Goal: Information Seeking & Learning: Find specific fact

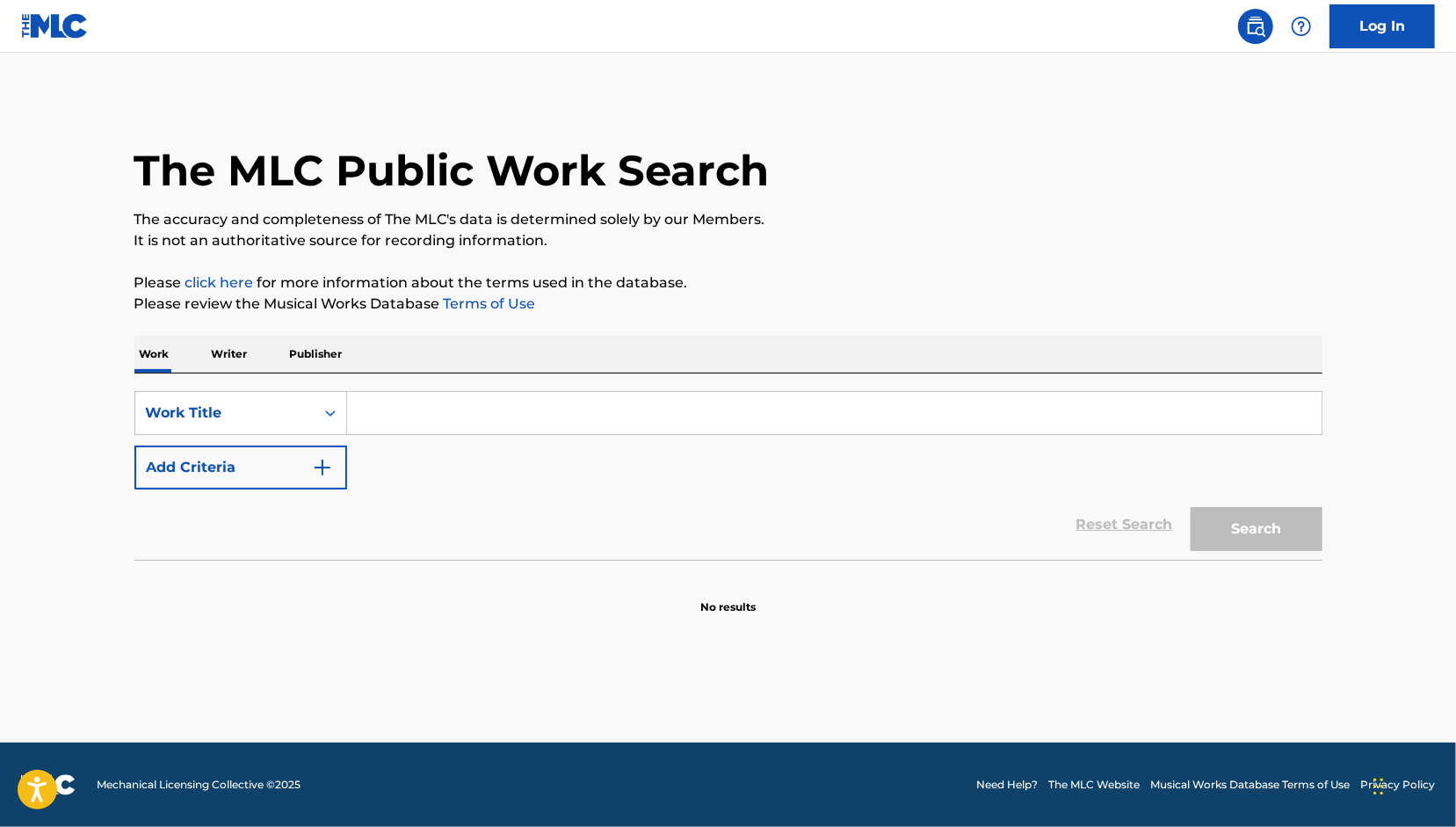
click at [553, 415] on input "Search Form" at bounding box center [833, 413] width 974 height 42
type input "Spanish Moon"
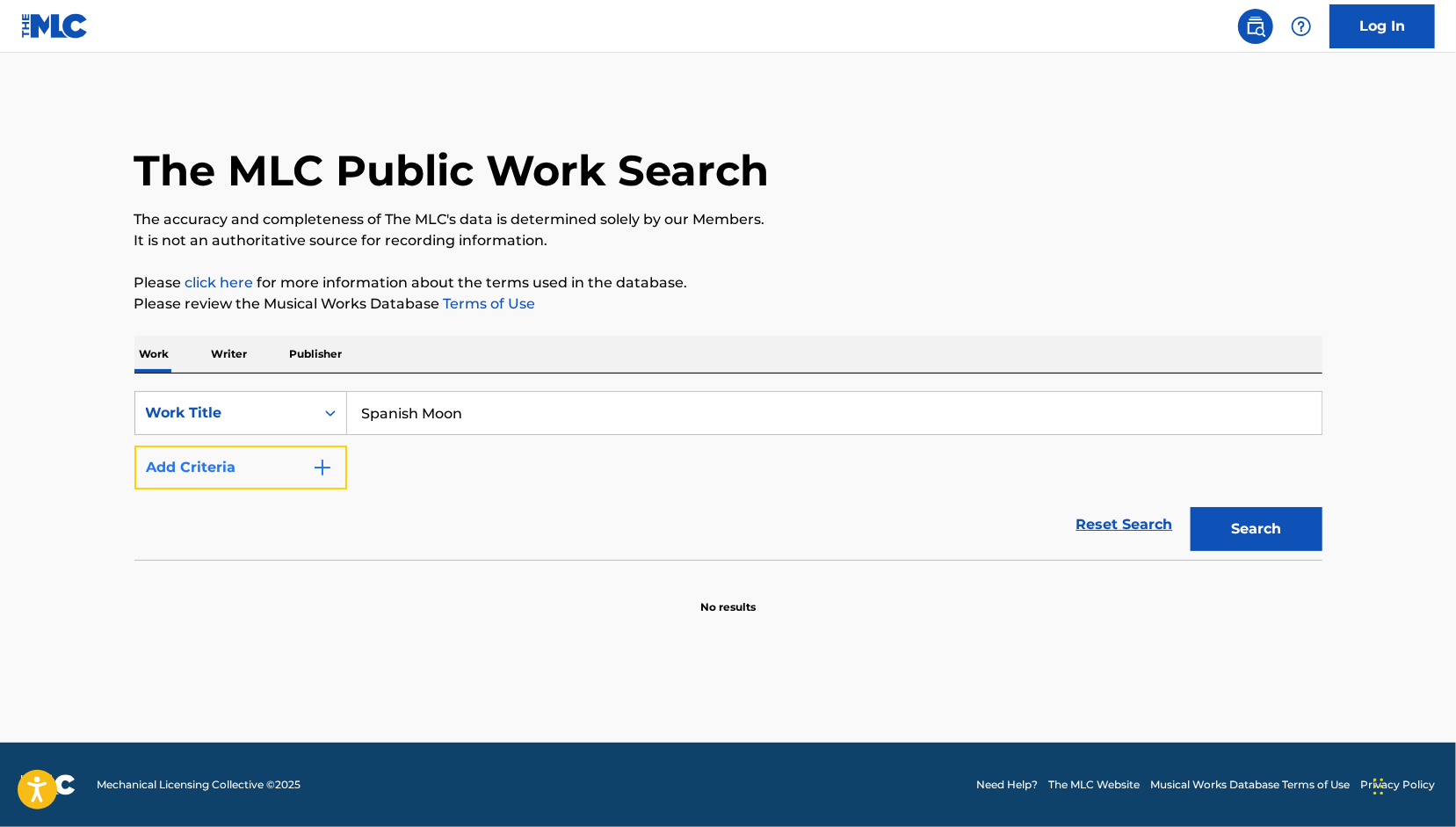
click at [236, 458] on button "Add Criteria" at bounding box center [240, 468] width 212 height 44
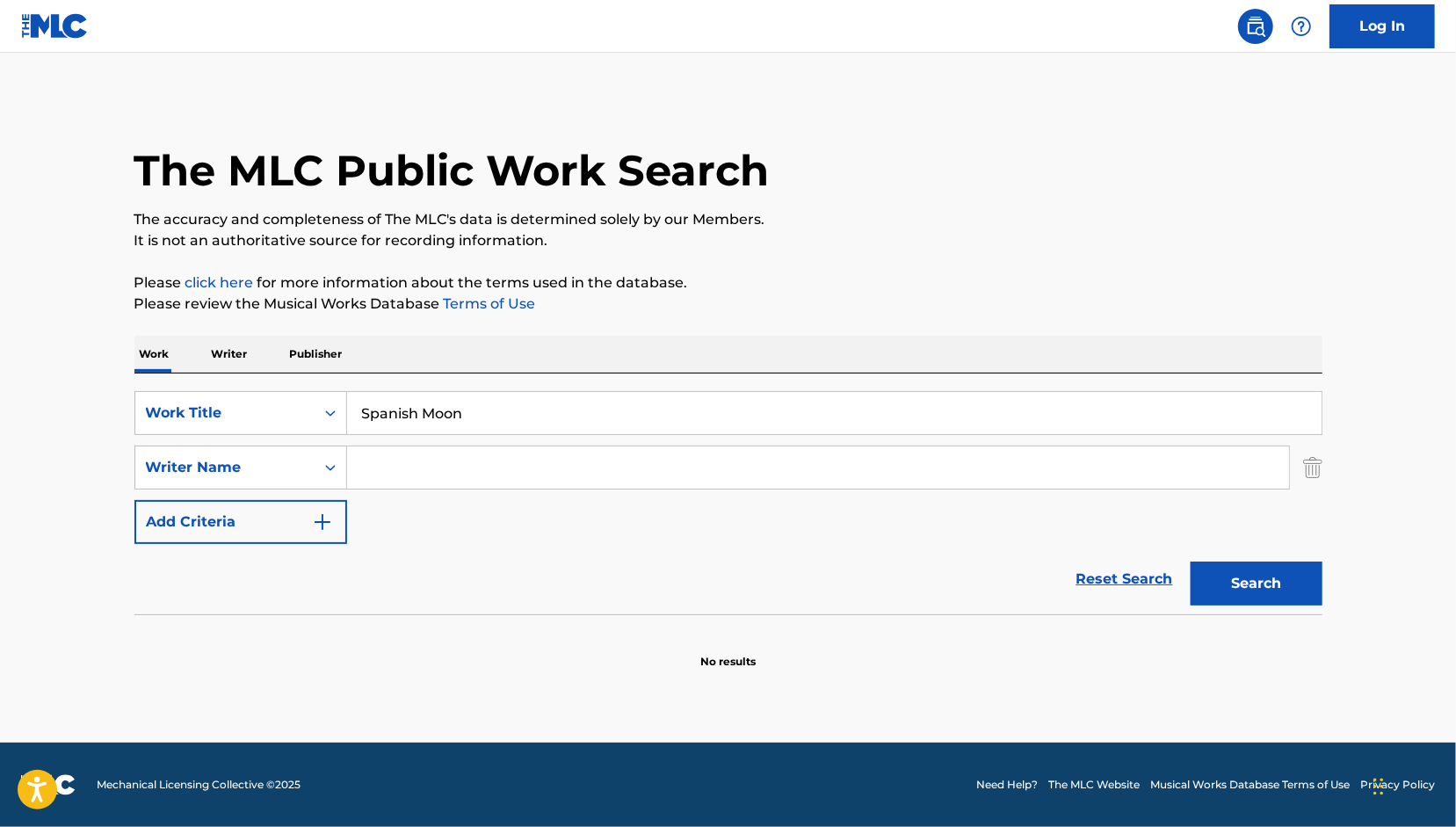
click at [472, 447] on input "Search Form" at bounding box center [817, 468] width 942 height 42
type input "[PERSON_NAME]"
click at [1190, 561] on button "Search" at bounding box center [1256, 583] width 131 height 44
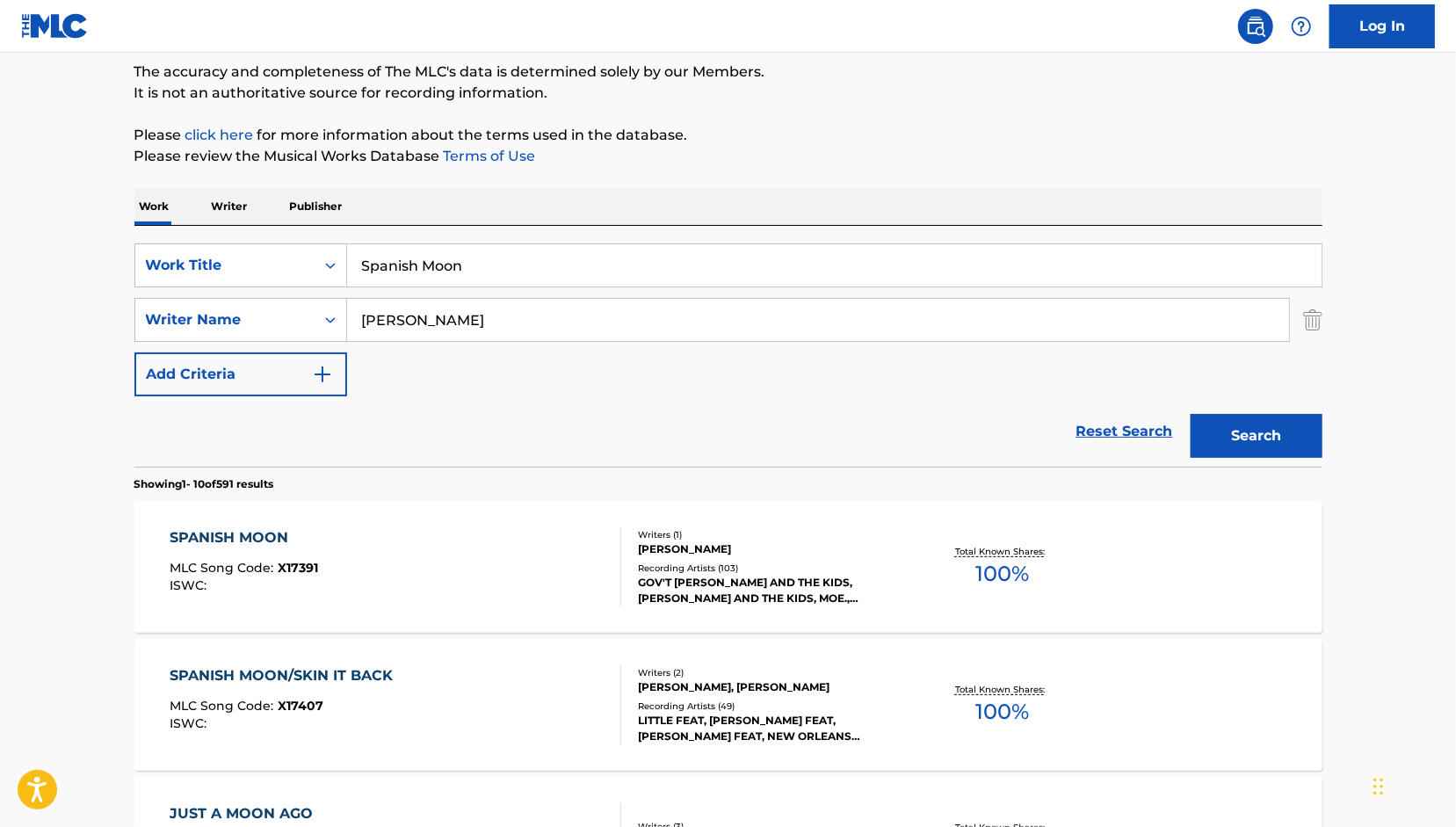
scroll to position [264, 0]
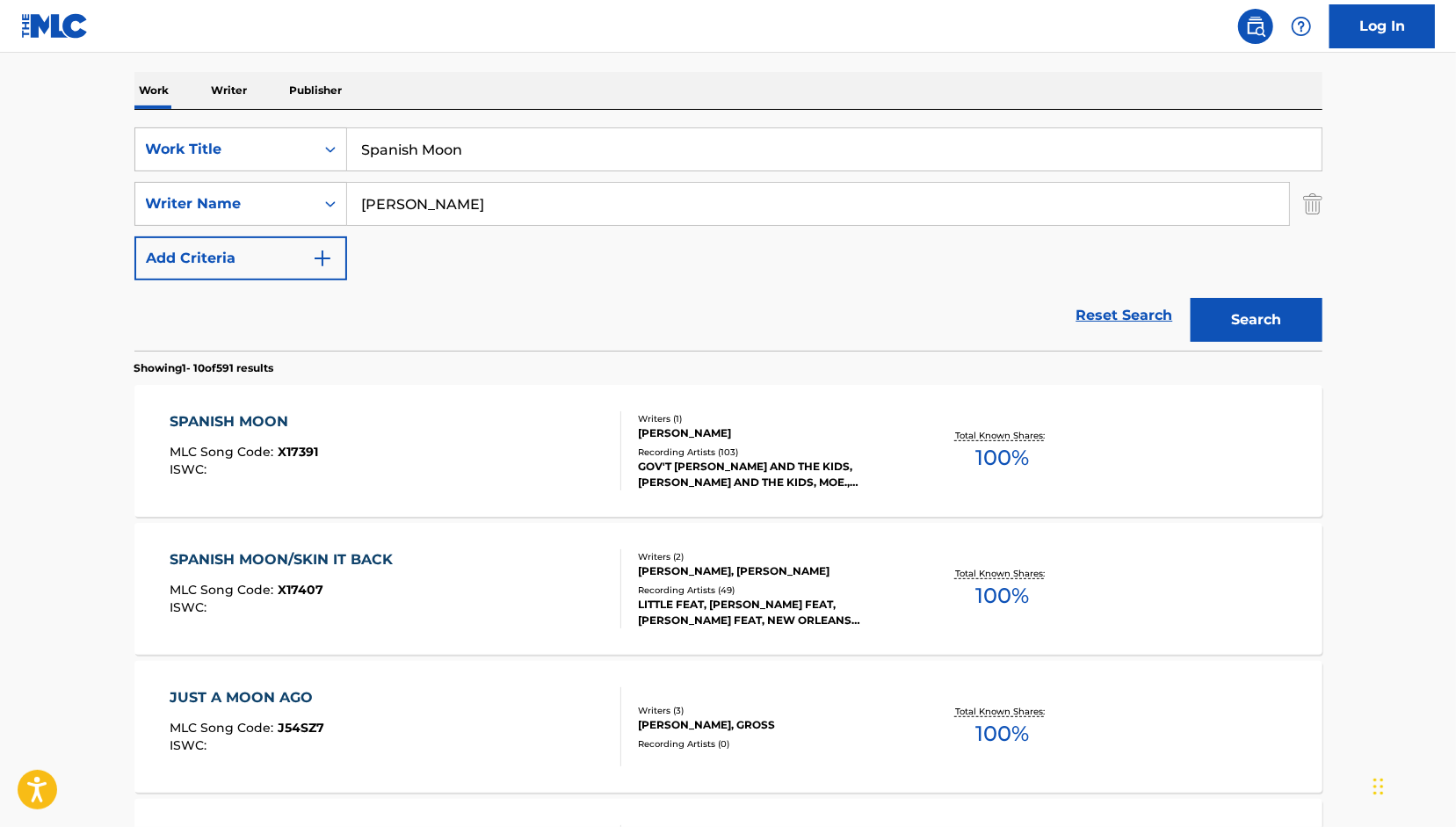
click at [345, 451] on div "SPANISH MOON MLC Song Code : X17391 ISWC :" at bounding box center [395, 451] width 451 height 79
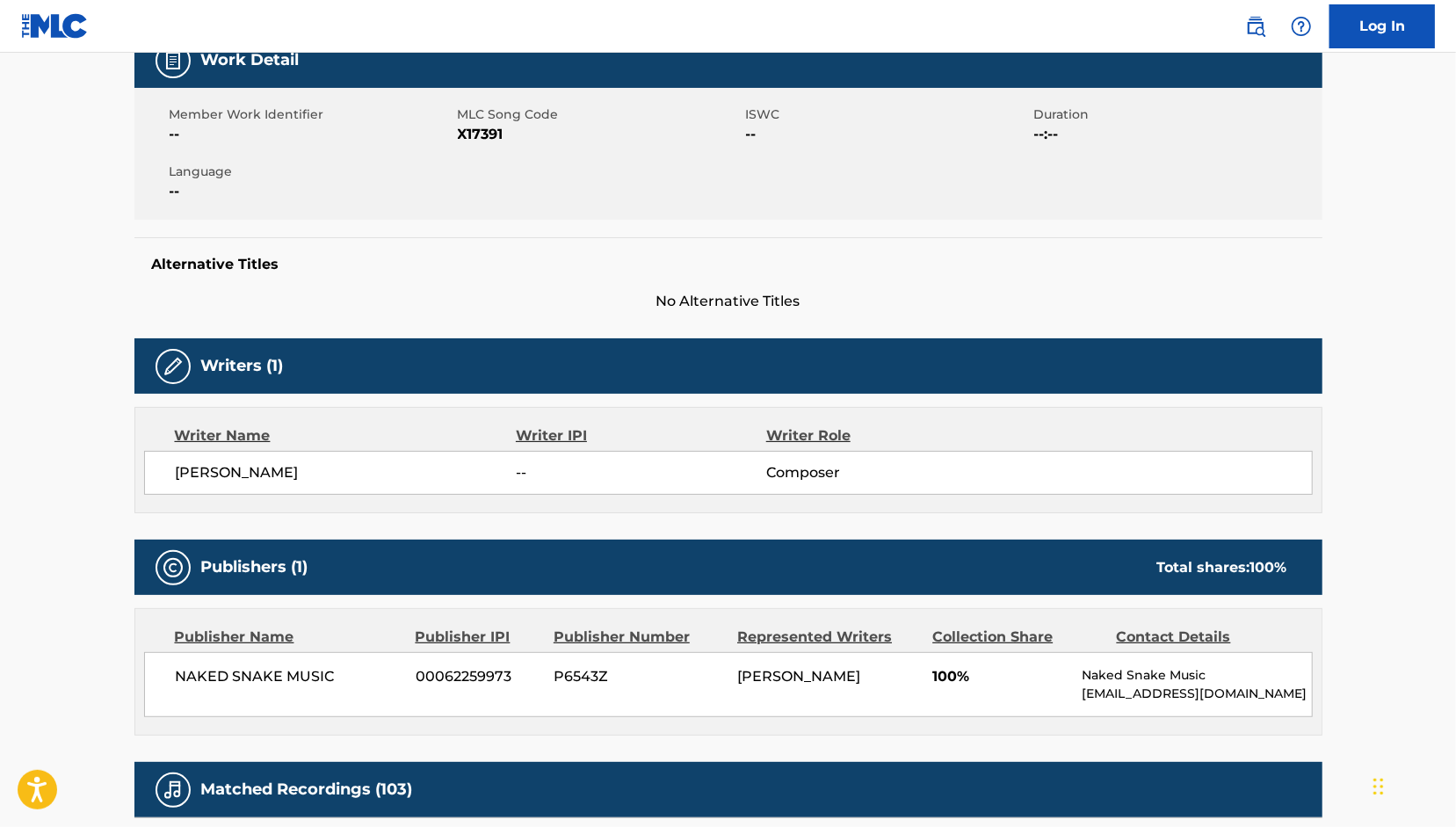
scroll to position [528, 0]
